Goal: Information Seeking & Learning: Learn about a topic

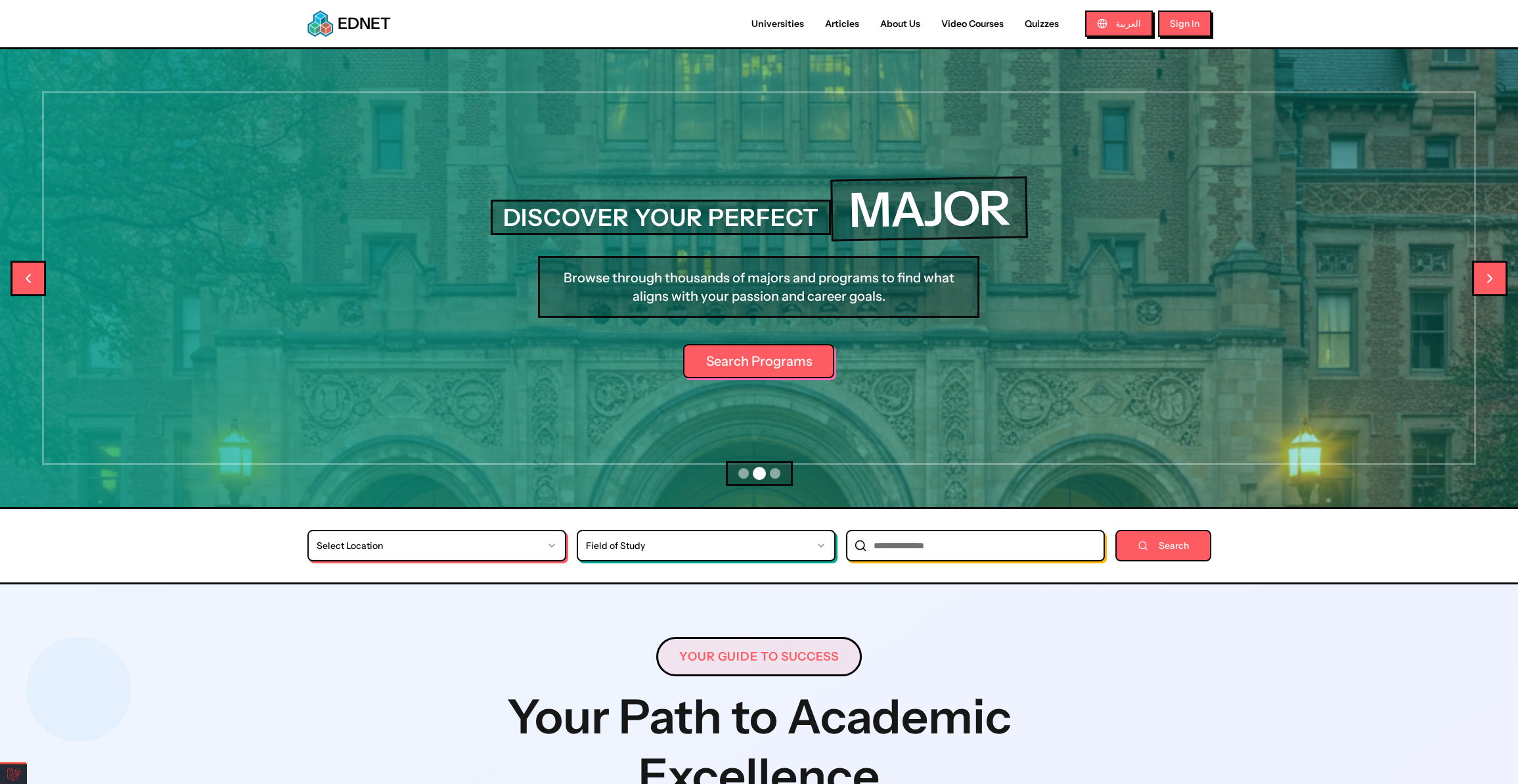
scroll to position [0, 393]
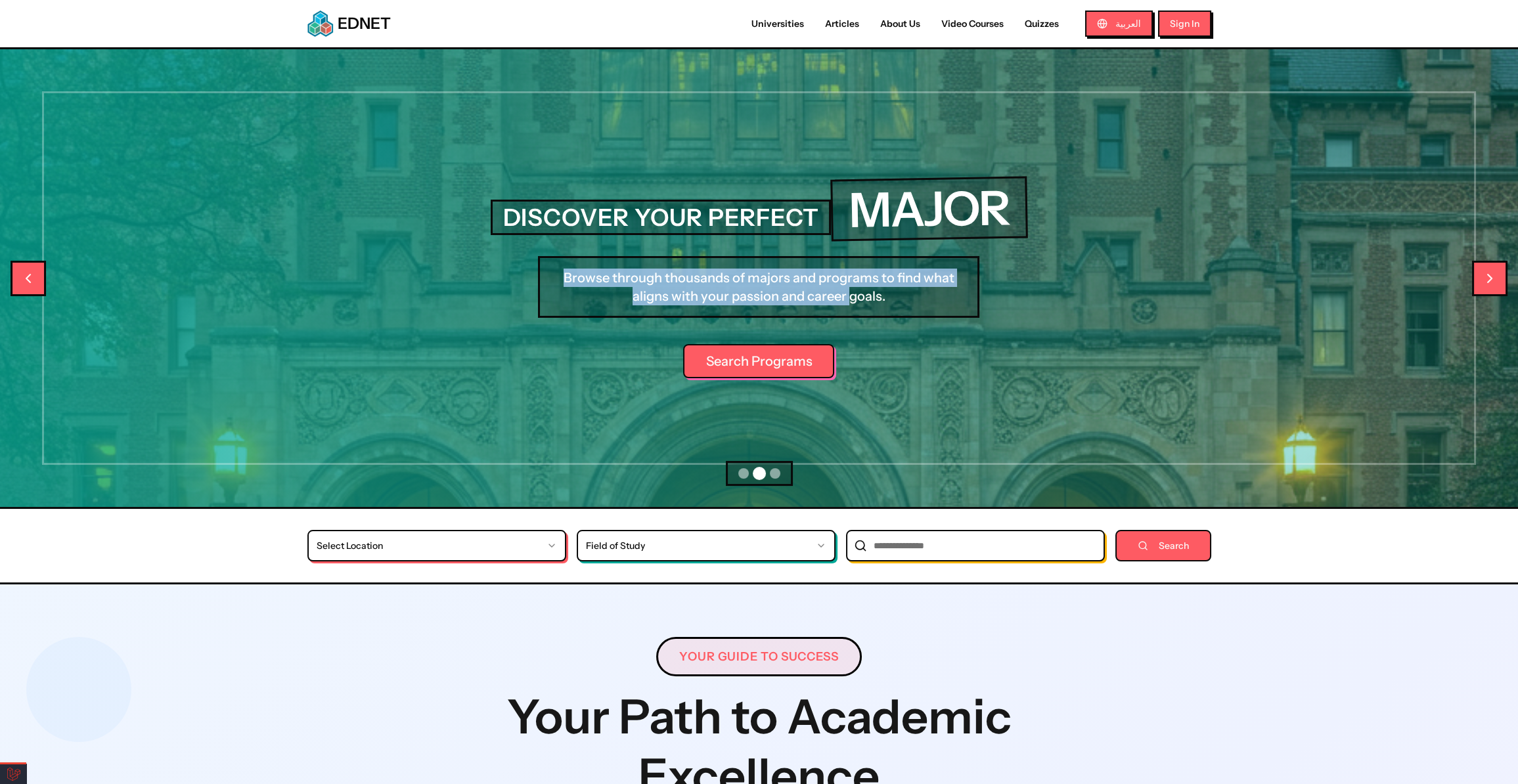
drag, startPoint x: 569, startPoint y: 275, endPoint x: 943, endPoint y: 295, distance: 374.5
click at [938, 295] on p "Browse through thousands of majors and programs to find what aligns with your p…" at bounding box center [759, 287] width 442 height 62
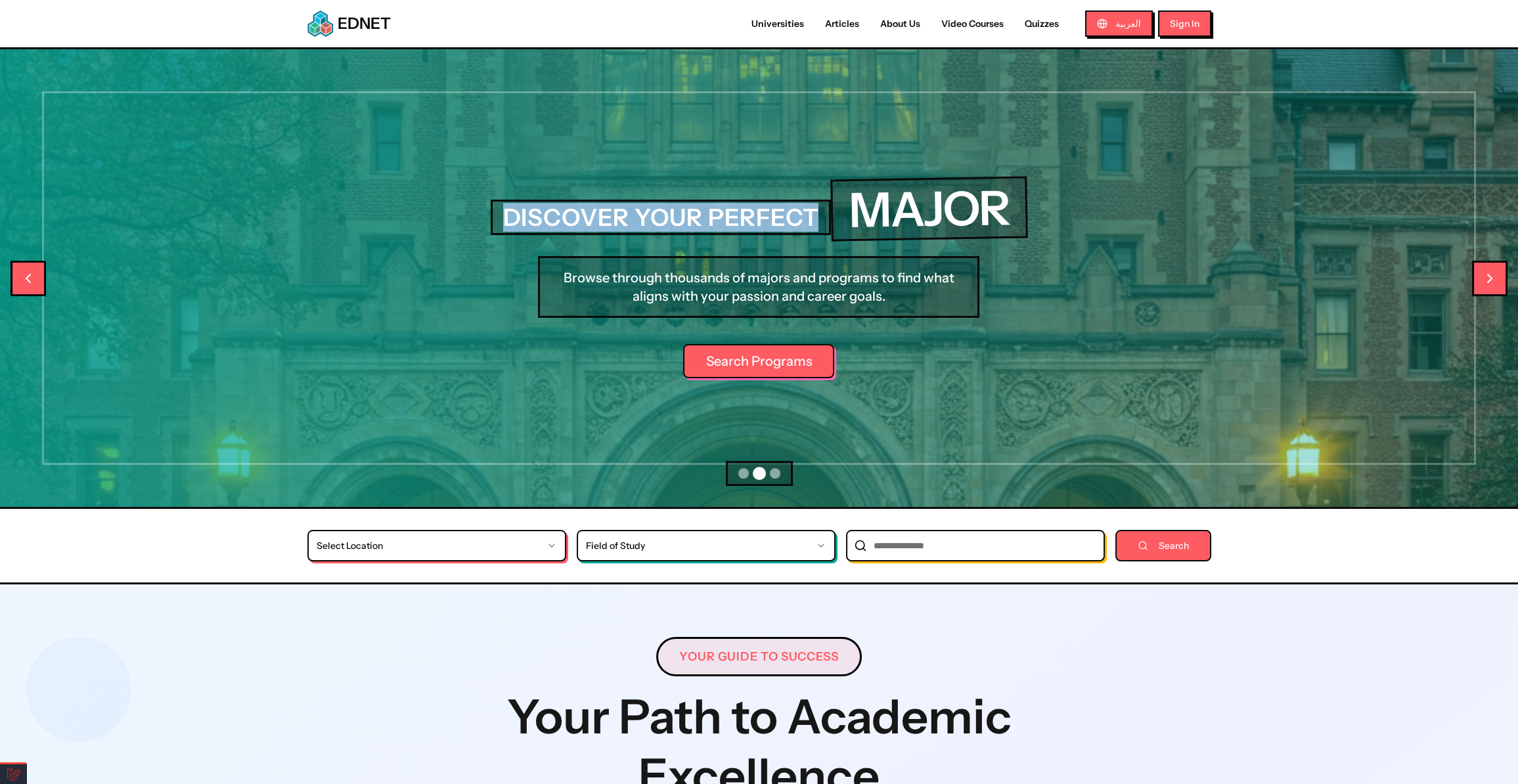
drag, startPoint x: 819, startPoint y: 216, endPoint x: 546, endPoint y: 199, distance: 273.5
click at [546, 198] on div "DISCOVER YOUR PERFECT MAJOR" at bounding box center [759, 209] width 537 height 62
click at [504, 204] on div "DISCOVER YOUR PERFECT MAJOR" at bounding box center [759, 209] width 537 height 62
click at [512, 215] on h2 "DISCOVER YOUR PERFECT" at bounding box center [661, 217] width 341 height 35
click at [513, 215] on h2 "DISCOVER YOUR PERFECT" at bounding box center [661, 217] width 341 height 35
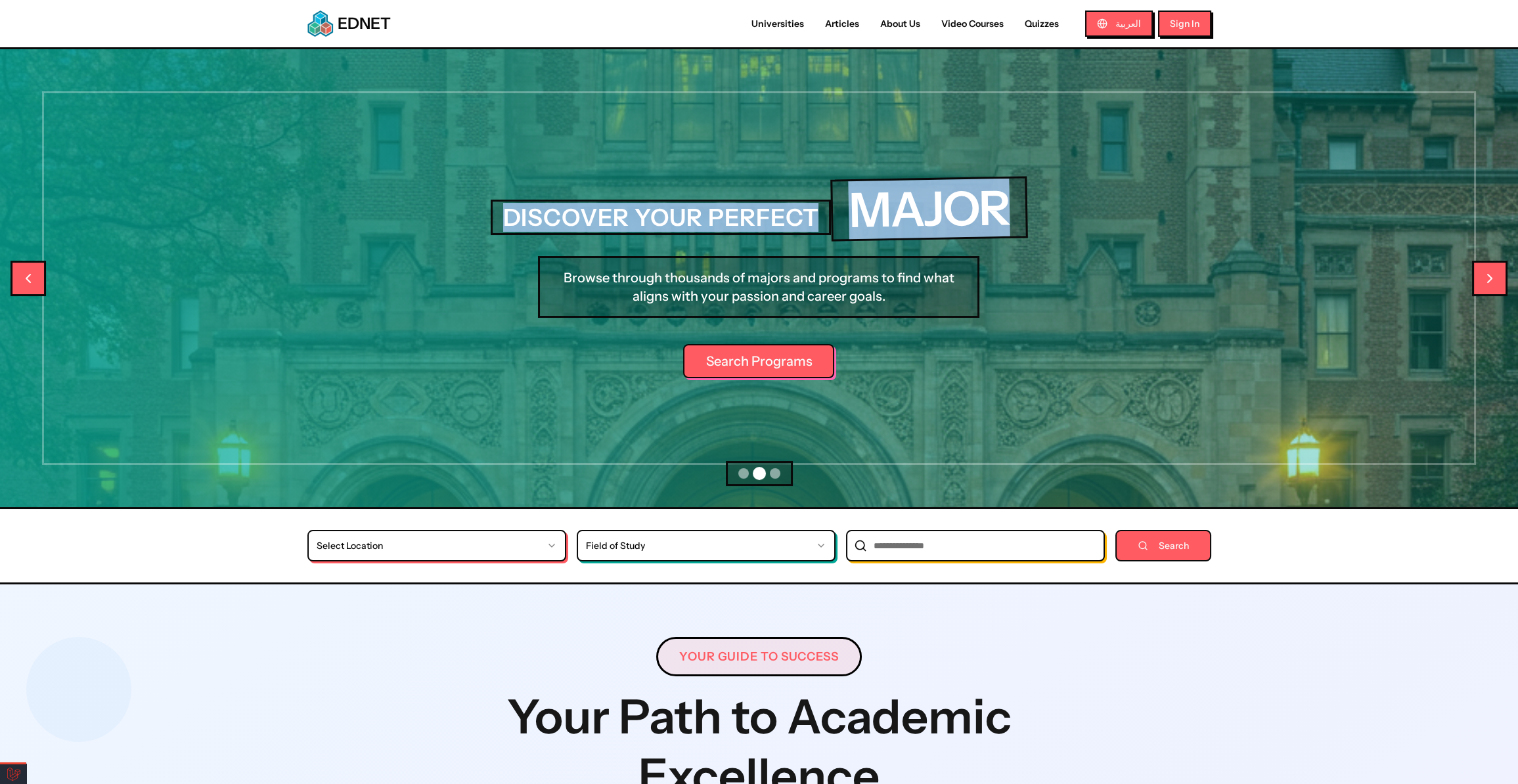
click at [513, 215] on h2 "DISCOVER YOUR PERFECT" at bounding box center [661, 217] width 341 height 35
click at [513, 216] on h2 "DISCOVER YOUR PERFECT" at bounding box center [661, 217] width 341 height 35
click at [515, 217] on h2 "DISCOVER YOUR PERFECT" at bounding box center [661, 217] width 341 height 35
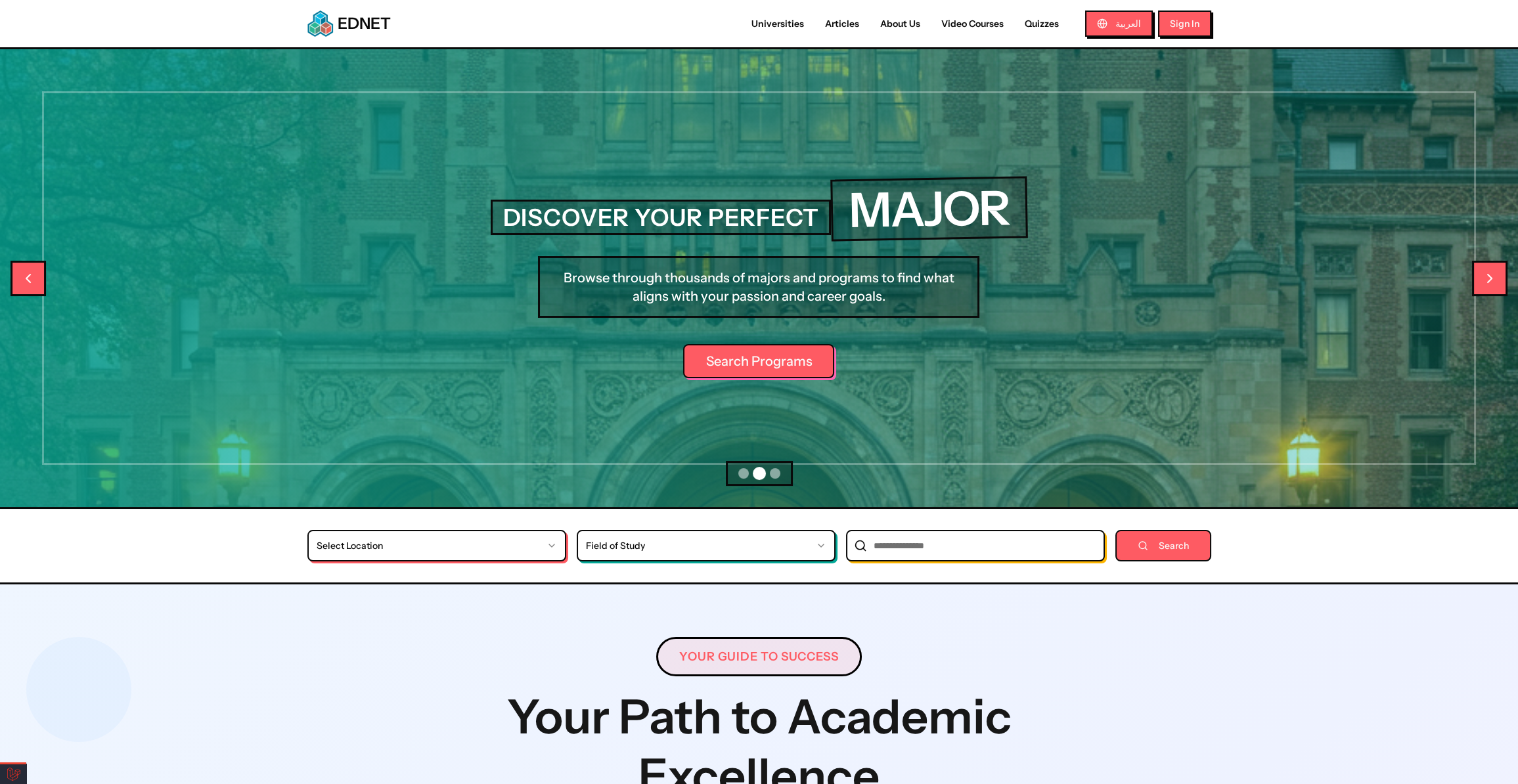
click at [515, 218] on h2 "DISCOVER YOUR PERFECT" at bounding box center [661, 217] width 341 height 35
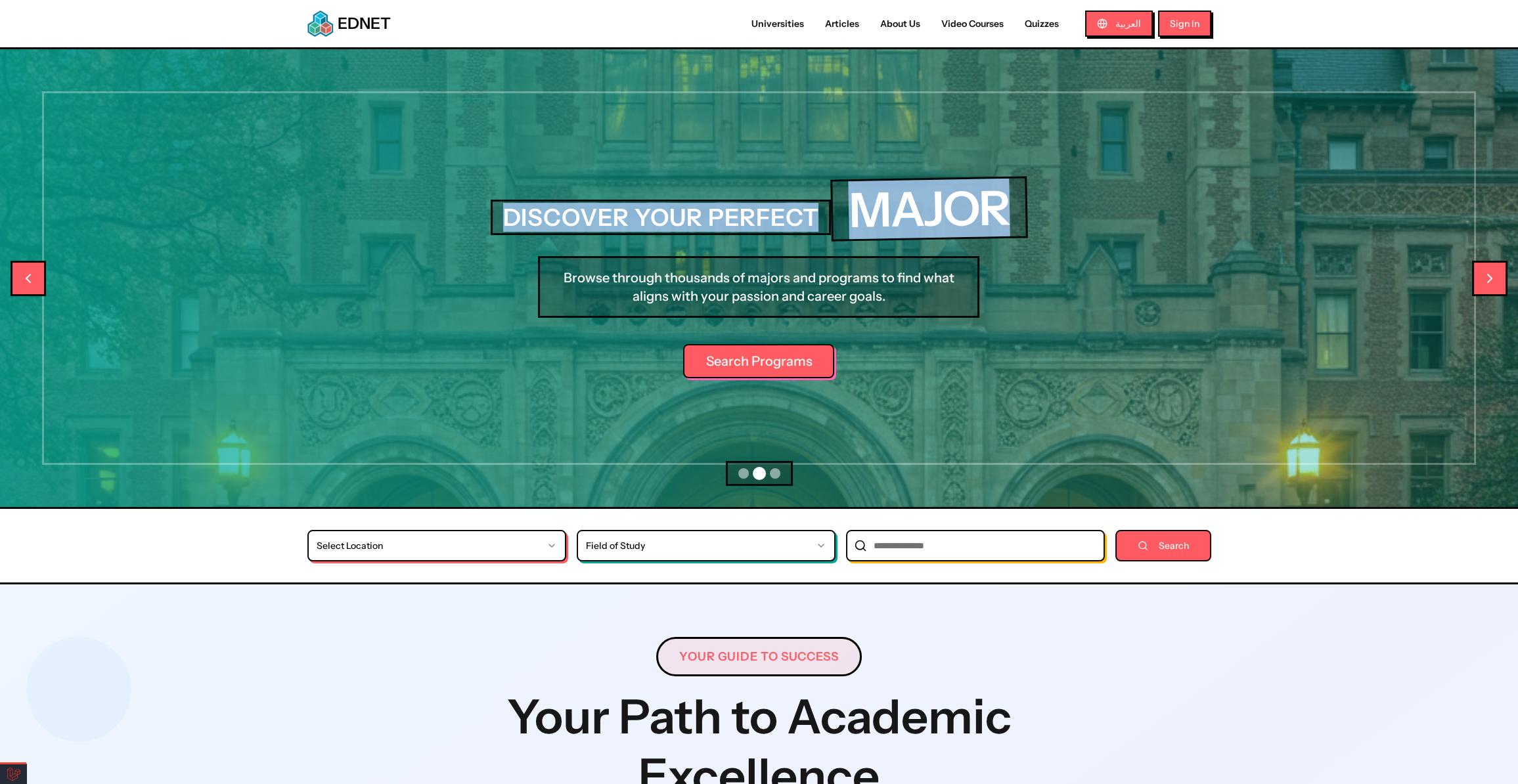
click at [515, 218] on h2 "DISCOVER YOUR PERFECT" at bounding box center [661, 217] width 341 height 35
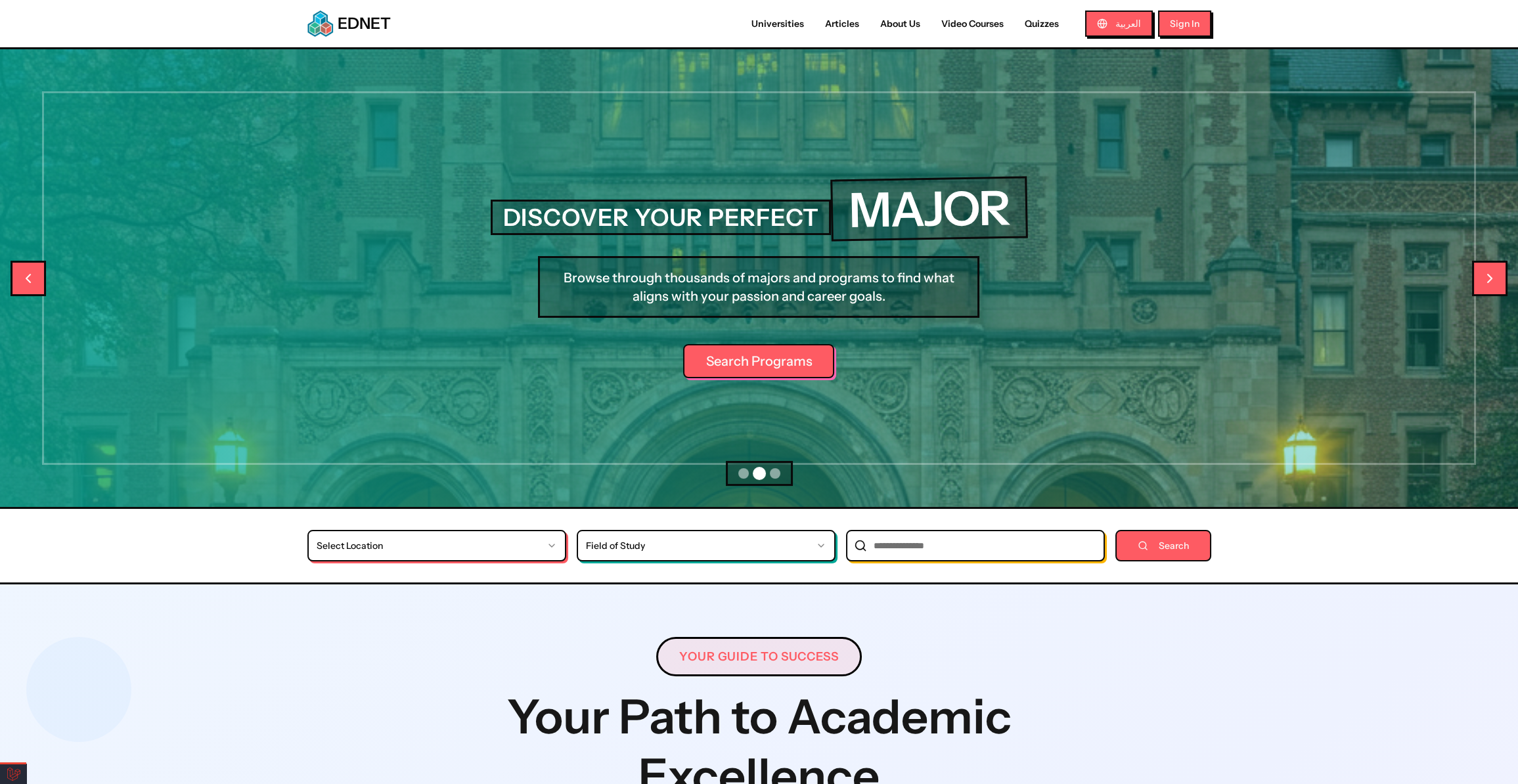
click at [877, 302] on p "Browse through thousands of majors and programs to find what aligns with your p…" at bounding box center [759, 287] width 442 height 62
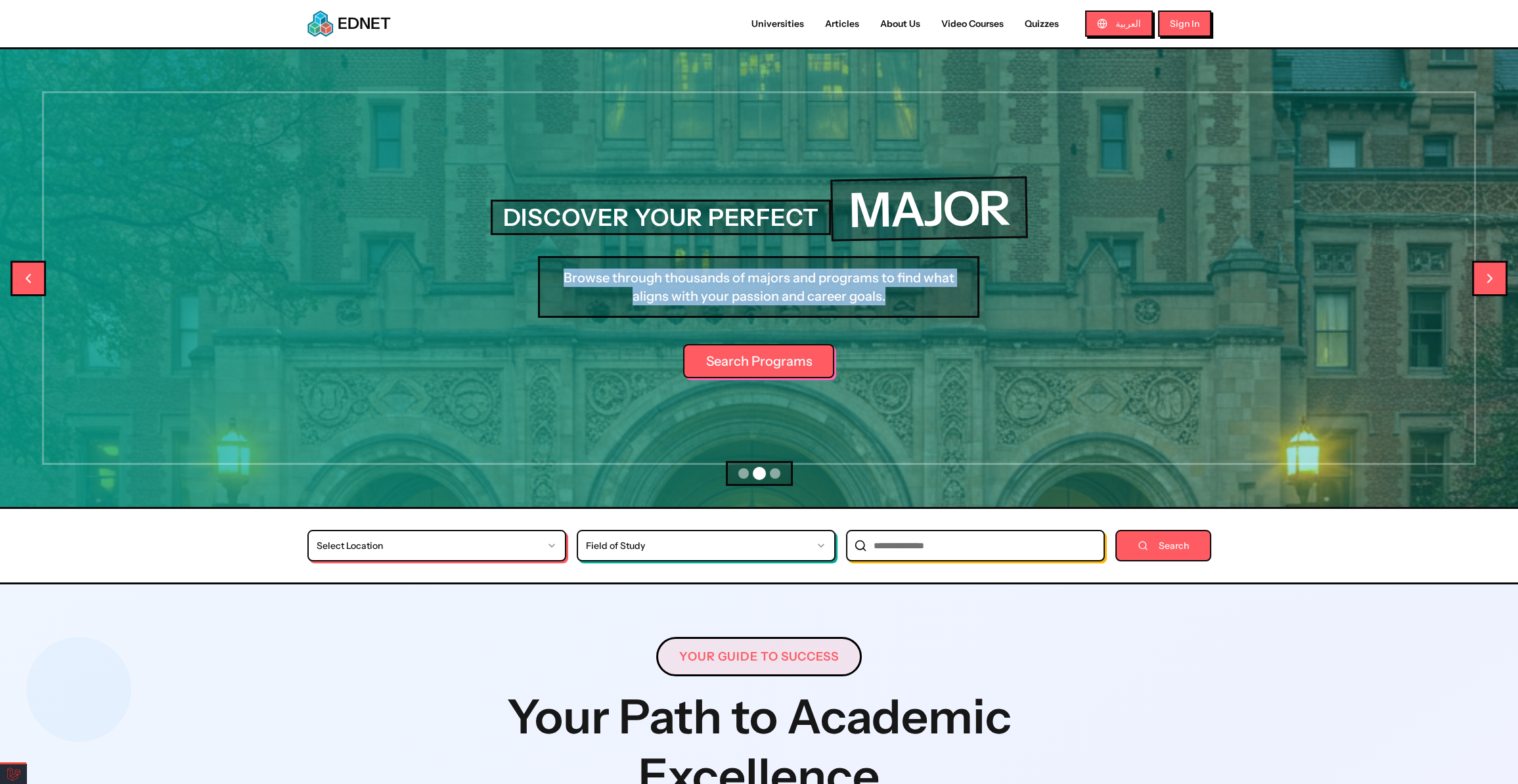
drag, startPoint x: 888, startPoint y: 297, endPoint x: 543, endPoint y: 279, distance: 345.5
click at [543, 279] on p "Browse through thousands of majors and programs to find what aligns with your p…" at bounding box center [759, 287] width 442 height 62
click at [576, 285] on p "Browse through thousands of majors and programs to find what aligns with your p…" at bounding box center [759, 287] width 442 height 62
drag, startPoint x: 565, startPoint y: 276, endPoint x: 899, endPoint y: 301, distance: 334.9
click at [899, 301] on p "Browse through thousands of majors and programs to find what aligns with your p…" at bounding box center [759, 287] width 442 height 62
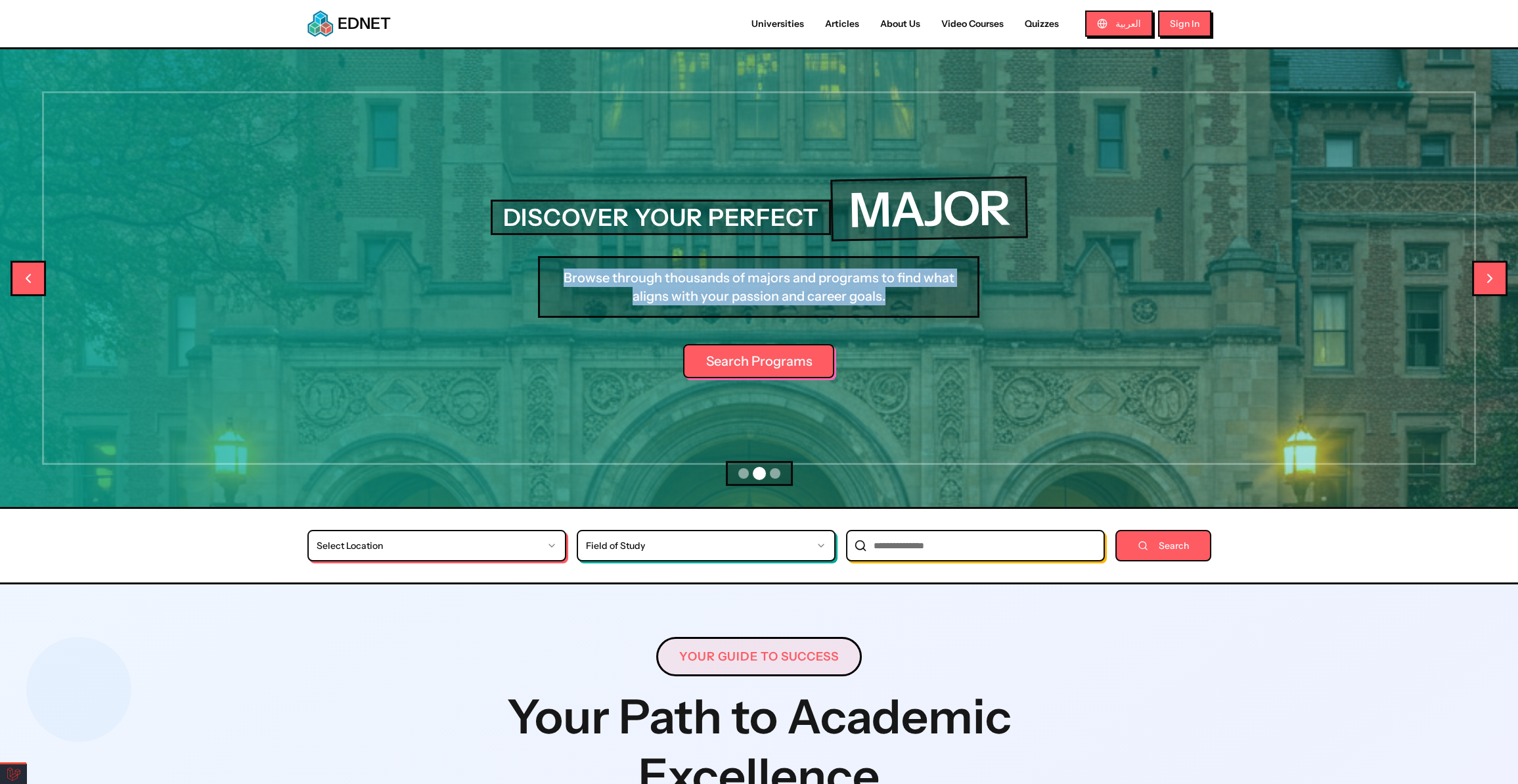
click at [869, 299] on p "Browse through thousands of majors and programs to find what aligns with your p…" at bounding box center [759, 287] width 442 height 62
drag, startPoint x: 890, startPoint y: 299, endPoint x: 552, endPoint y: 281, distance: 338.5
click at [552, 281] on p "Browse through thousands of majors and programs to find what aligns with your p…" at bounding box center [759, 287] width 442 height 62
click at [560, 286] on p "Browse through thousands of majors and programs to find what aligns with your p…" at bounding box center [759, 287] width 442 height 62
drag, startPoint x: 566, startPoint y: 276, endPoint x: 894, endPoint y: 304, distance: 329.2
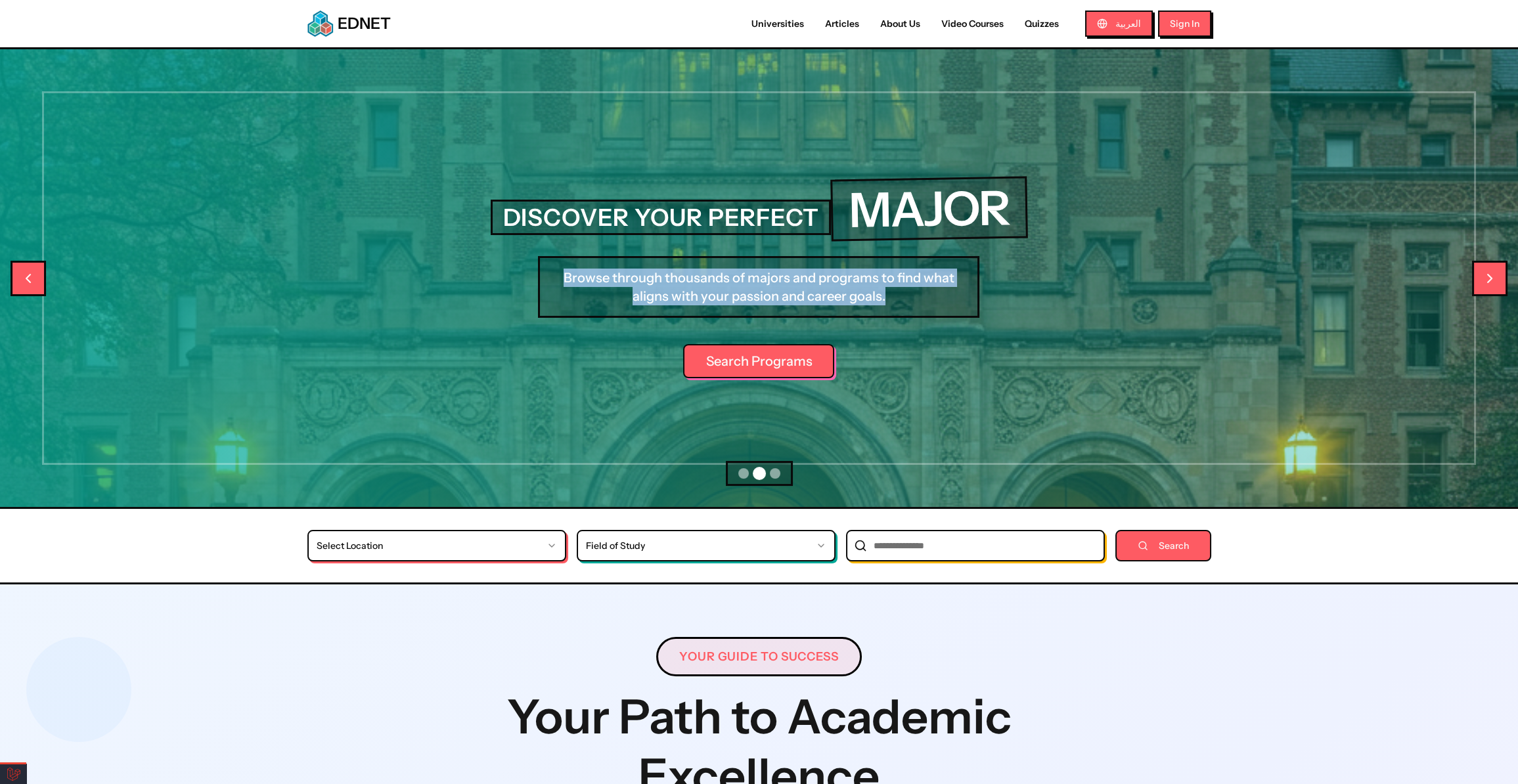
click at [894, 304] on p "Browse through thousands of majors and programs to find what aligns with your p…" at bounding box center [759, 287] width 442 height 62
click at [854, 297] on p "Browse through thousands of majors and programs to find what aligns with your p…" at bounding box center [759, 287] width 442 height 62
drag, startPoint x: 896, startPoint y: 295, endPoint x: 574, endPoint y: 279, distance: 322.4
click at [574, 279] on p "Browse through thousands of majors and programs to find what aligns with your p…" at bounding box center [759, 287] width 442 height 62
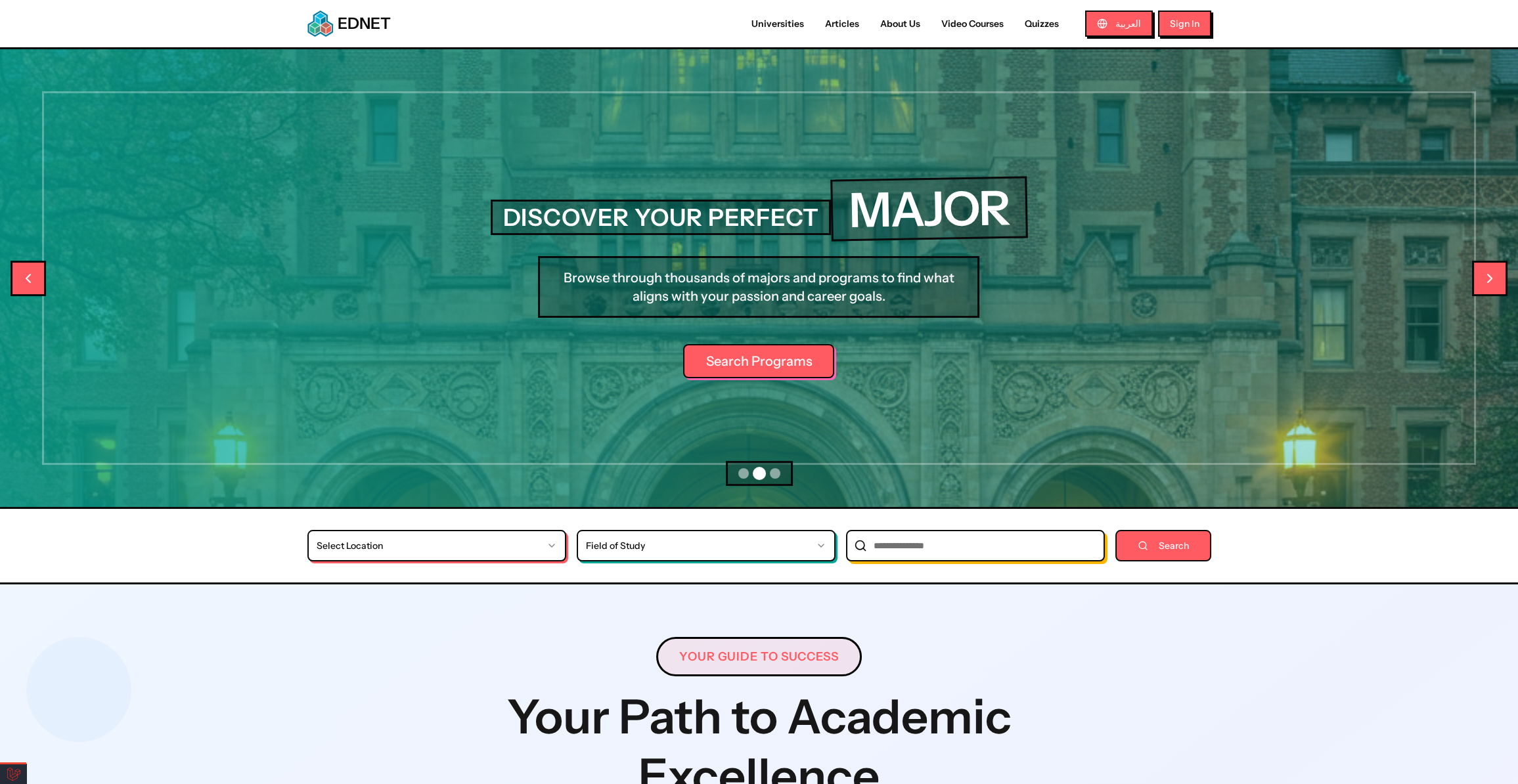
drag, startPoint x: 950, startPoint y: 547, endPoint x: 864, endPoint y: 549, distance: 86.0
click at [864, 549] on input "University name search" at bounding box center [975, 545] width 259 height 32
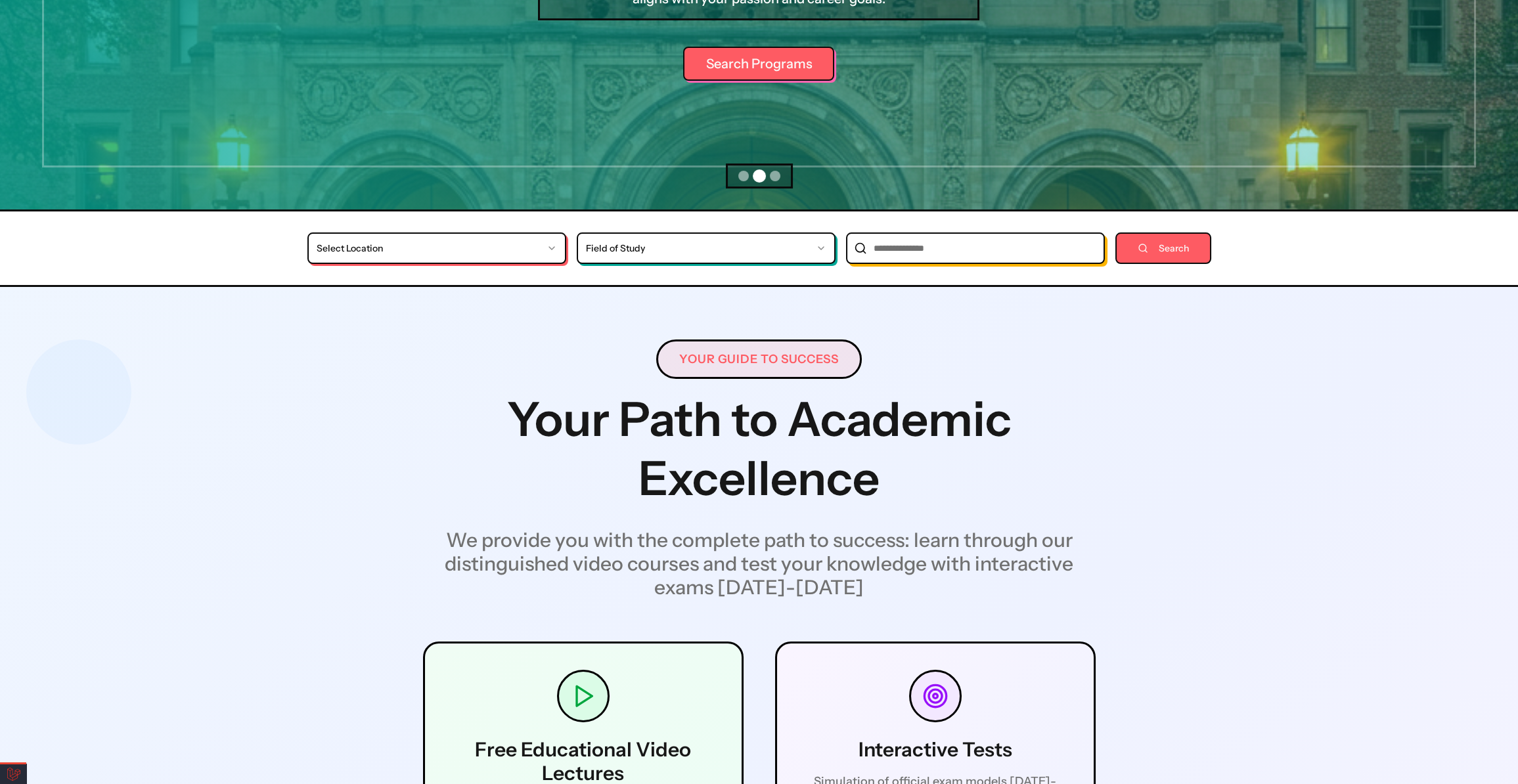
scroll to position [358, 0]
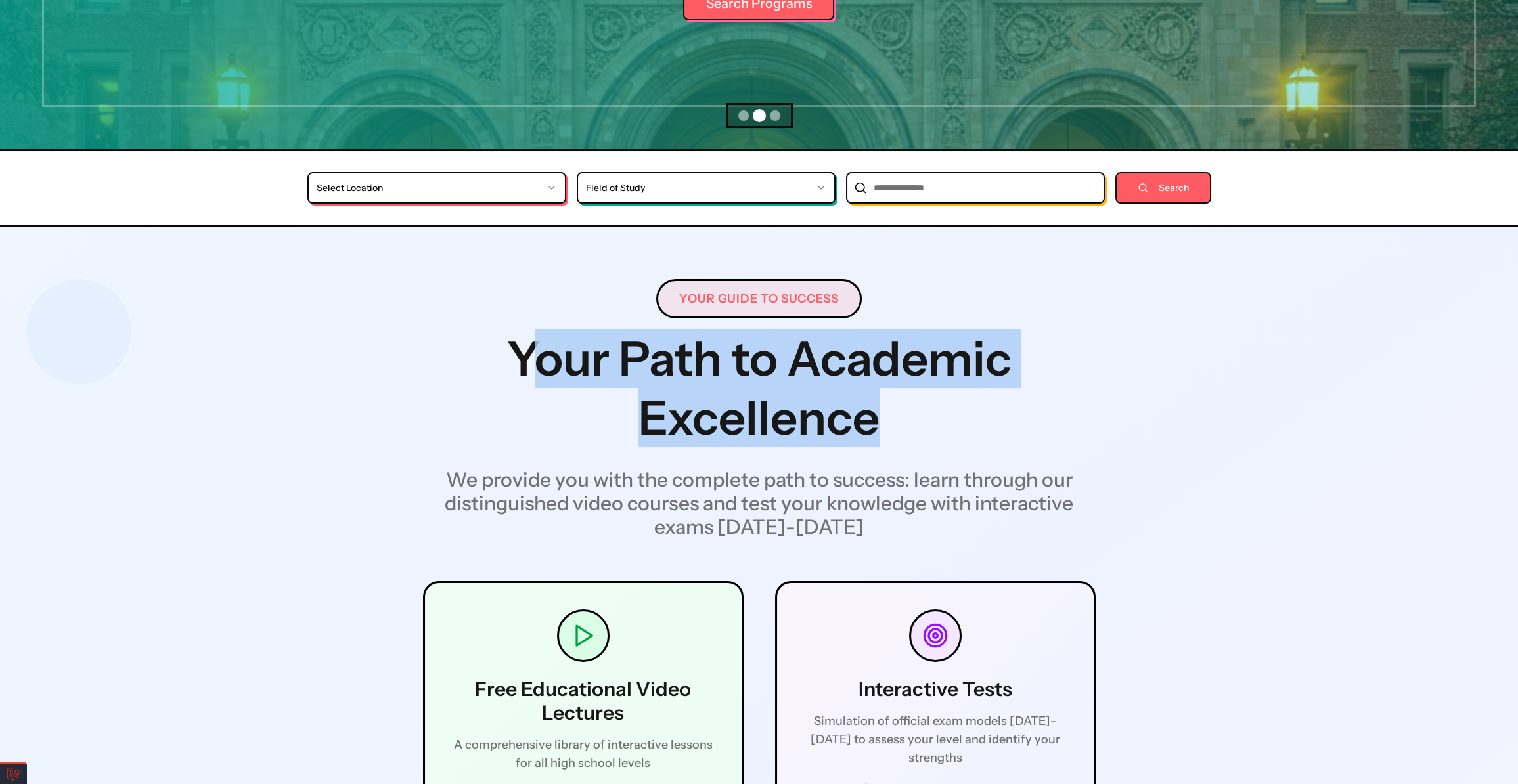
drag, startPoint x: 885, startPoint y: 411, endPoint x: 522, endPoint y: 380, distance: 364.3
click at [522, 380] on h1 "Your Path to Academic Excellence" at bounding box center [759, 389] width 672 height 118
drag, startPoint x: 518, startPoint y: 352, endPoint x: 890, endPoint y: 426, distance: 379.3
click at [890, 426] on h1 "Your Path to Academic Excellence" at bounding box center [759, 389] width 672 height 118
click at [911, 431] on h1 "Your Path to Academic Excellence" at bounding box center [759, 389] width 672 height 118
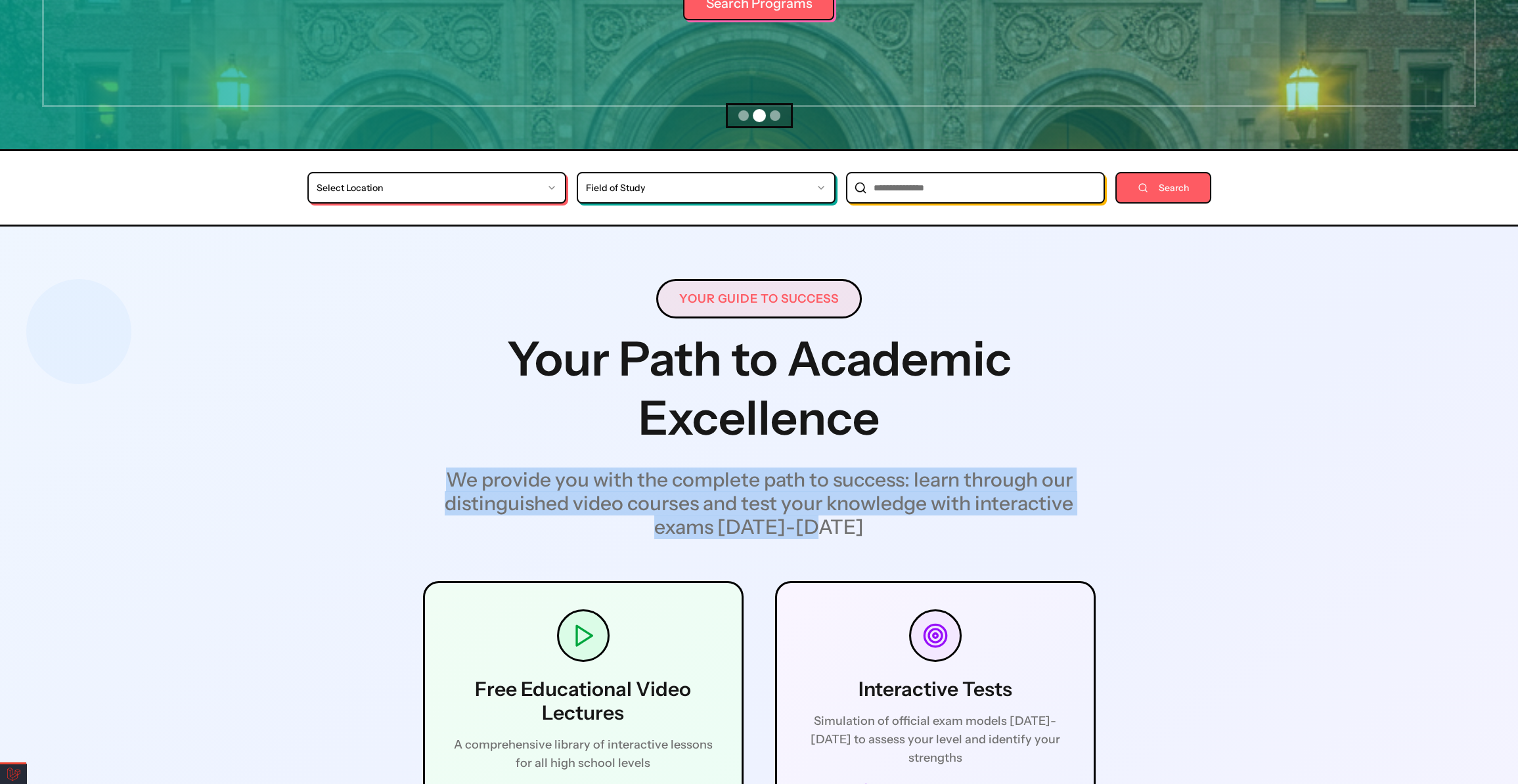
drag, startPoint x: 866, startPoint y: 524, endPoint x: 379, endPoint y: 456, distance: 491.7
click at [379, 456] on div "Your Guide to Success Your Path to Academic Excellence We provide you with the …" at bounding box center [759, 776] width 904 height 973
click at [490, 376] on h1 "Your Path to Academic Excellence" at bounding box center [759, 389] width 672 height 118
